Goal: Transaction & Acquisition: Purchase product/service

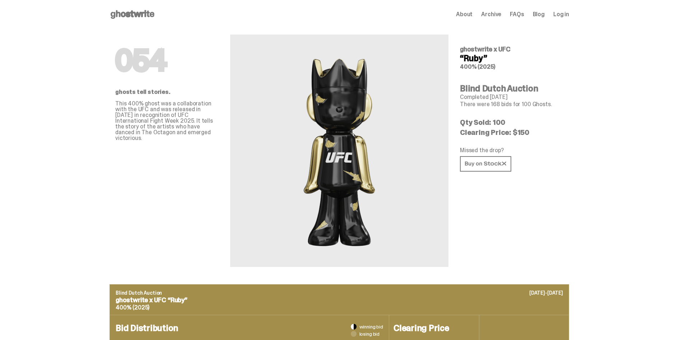
click at [138, 18] on icon at bounding box center [133, 14] width 46 height 11
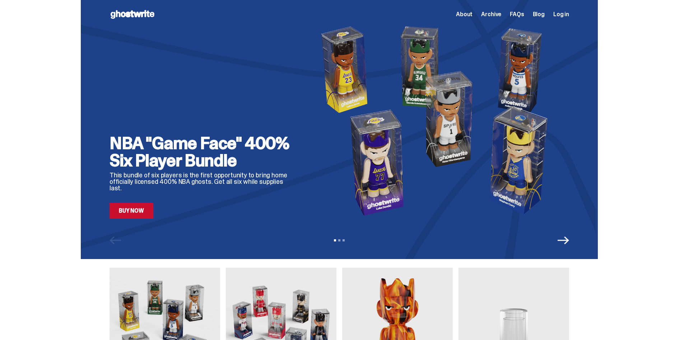
click at [473, 16] on span "About" at bounding box center [464, 14] width 17 height 6
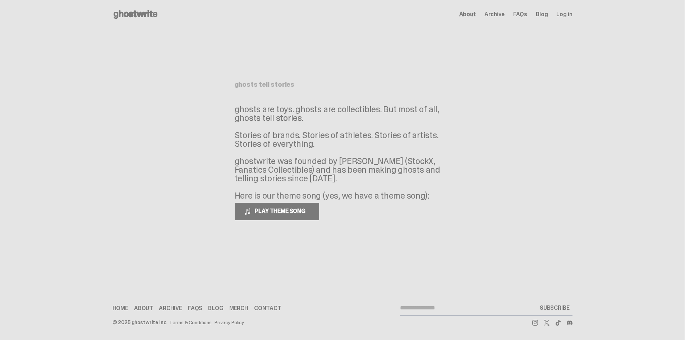
click at [134, 20] on div "Open main menu Home About Archive FAQs Blog Log in About Archive FAQs Blog Log …" at bounding box center [342, 14] width 460 height 29
click at [135, 17] on use at bounding box center [136, 14] width 44 height 9
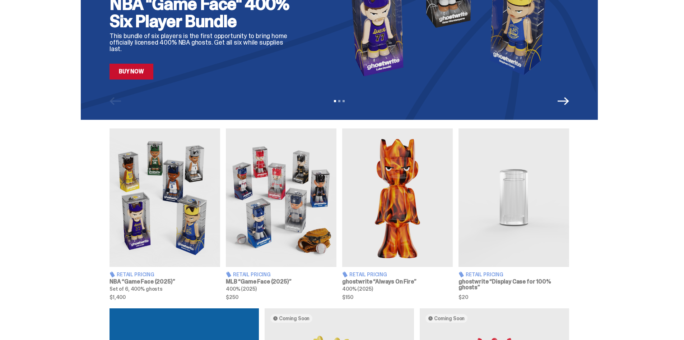
scroll to position [144, 0]
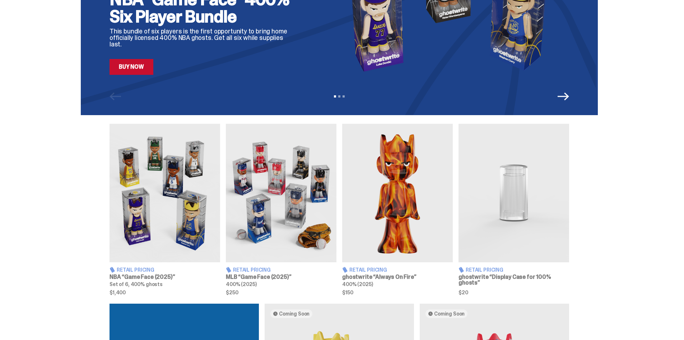
click at [507, 192] on img at bounding box center [514, 193] width 111 height 138
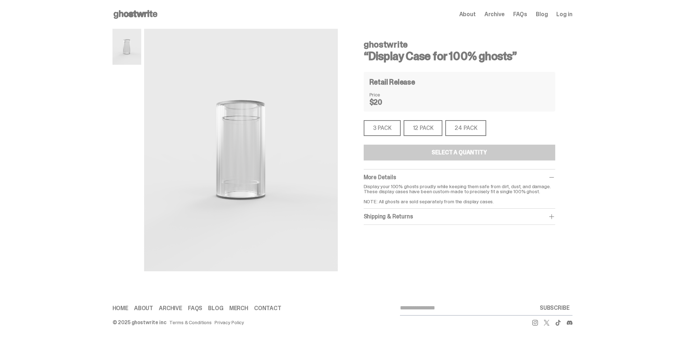
click at [471, 129] on div "24 PACK" at bounding box center [465, 128] width 41 height 16
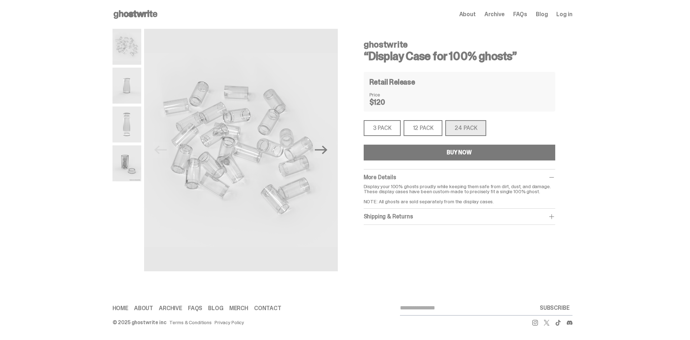
click at [378, 131] on div "3 PACK" at bounding box center [382, 128] width 37 height 16
